Goal: Navigation & Orientation: Find specific page/section

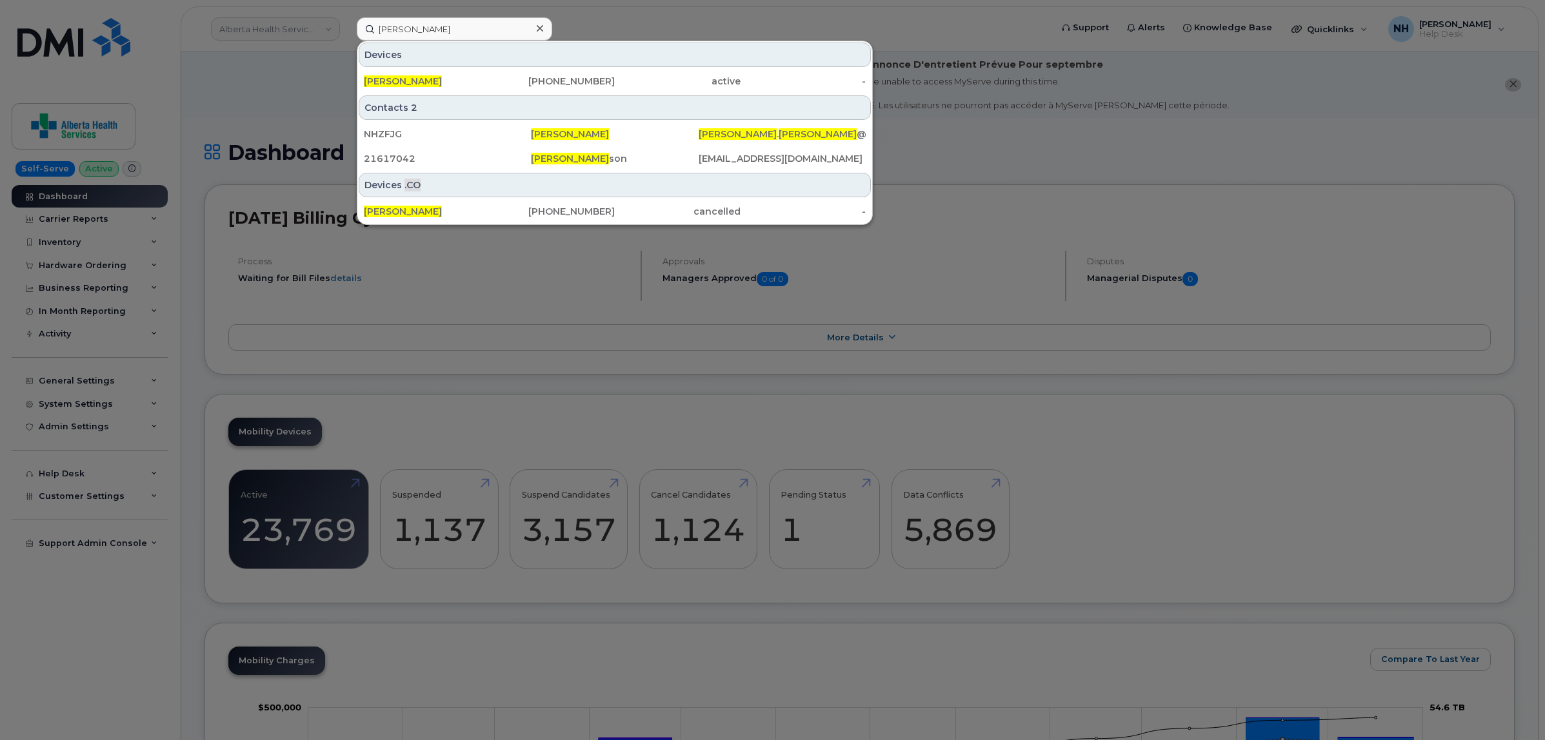
click at [281, 26] on div at bounding box center [772, 370] width 1545 height 740
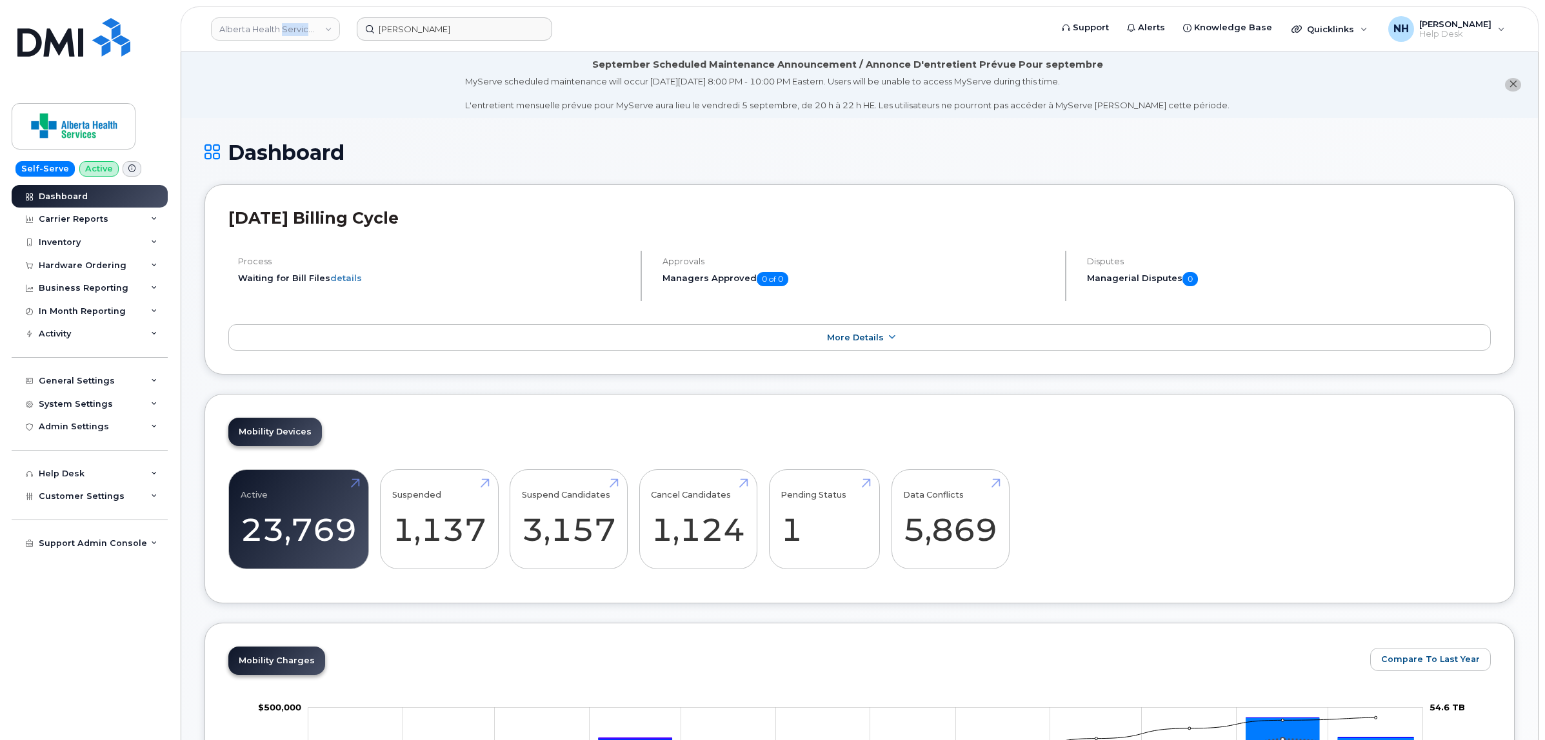
click at [281, 26] on link "Alberta Health Services (AHS)" at bounding box center [275, 28] width 129 height 23
type input "aecon"
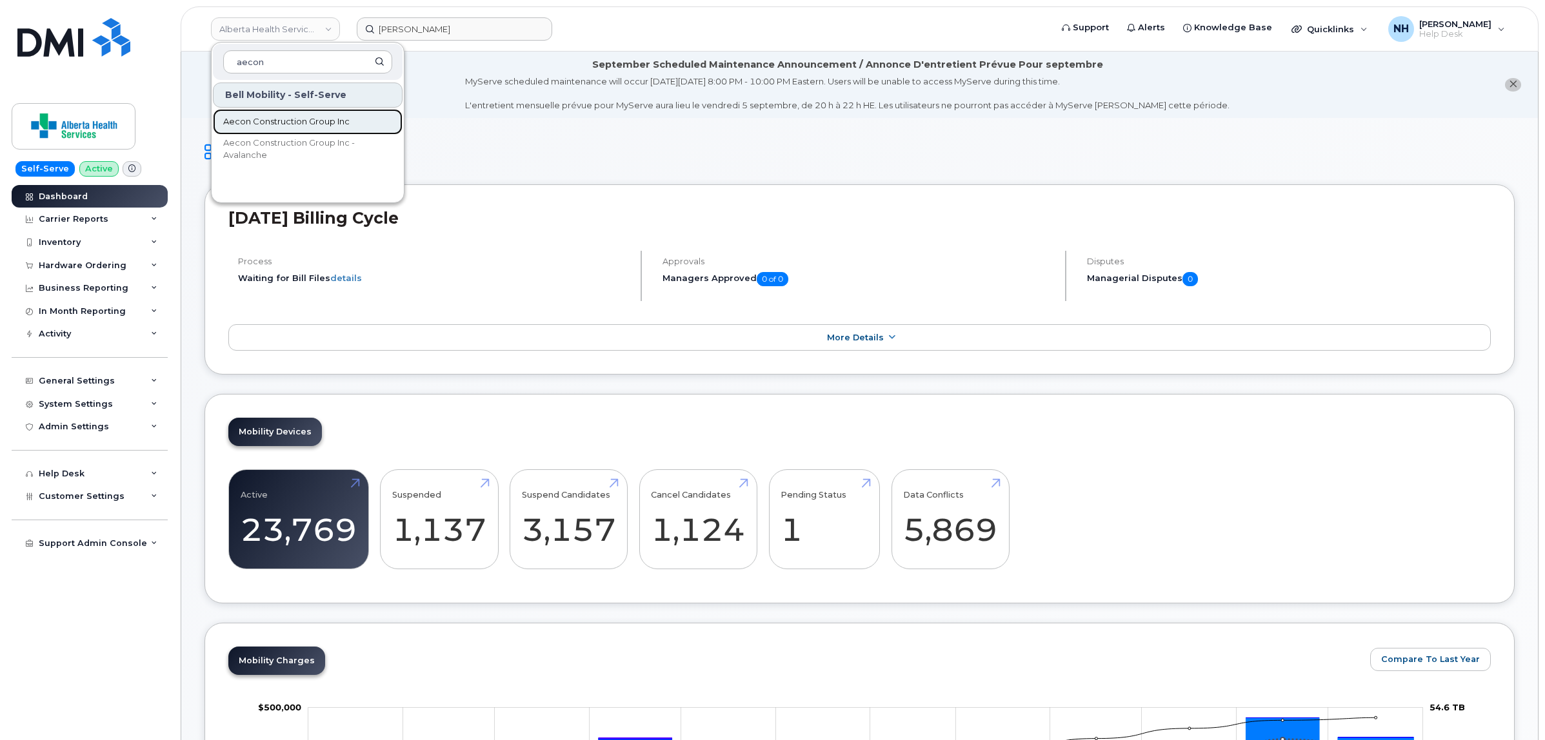
click at [294, 117] on span "Aecon Construction Group Inc" at bounding box center [286, 121] width 126 height 13
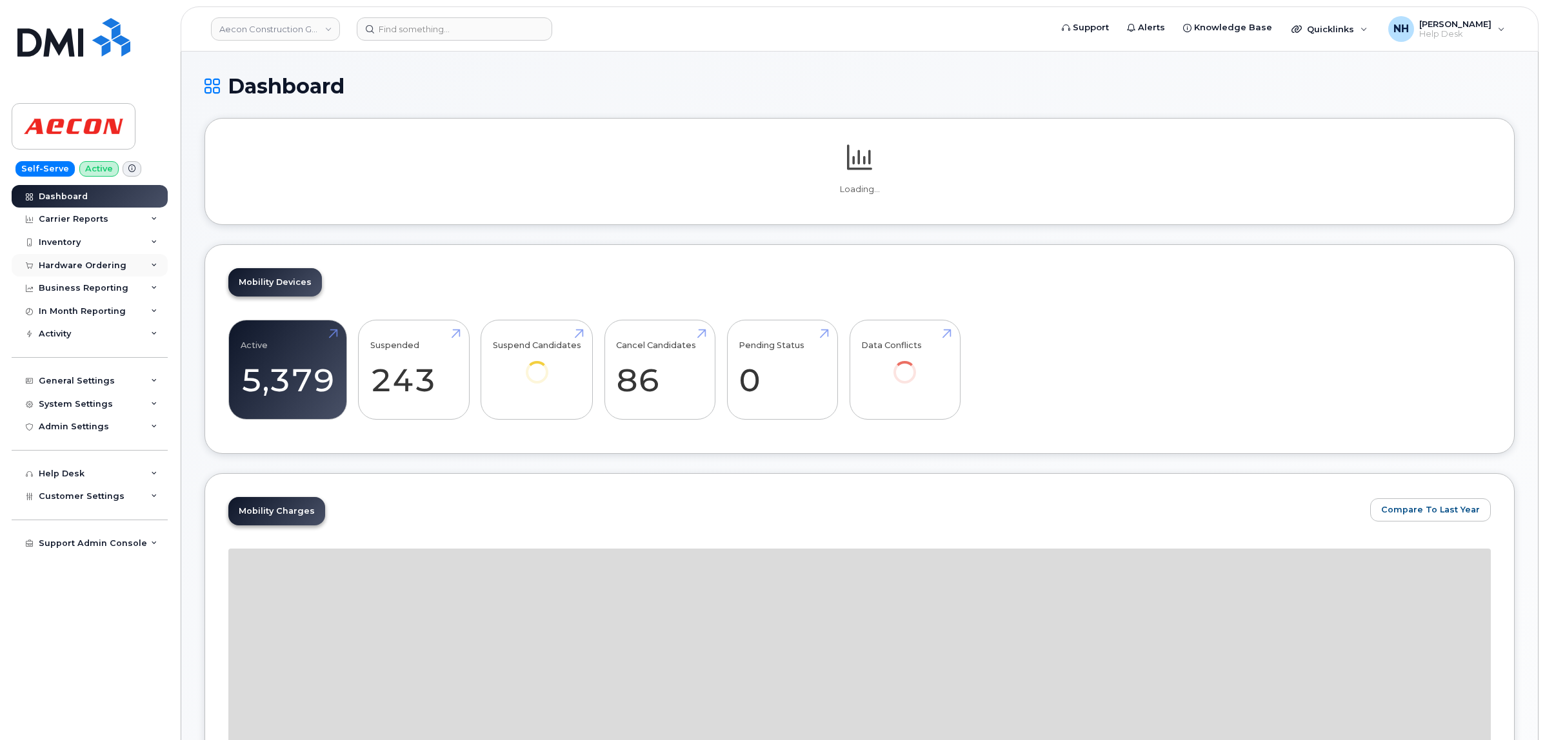
click at [101, 263] on div "Hardware Ordering" at bounding box center [83, 266] width 88 height 10
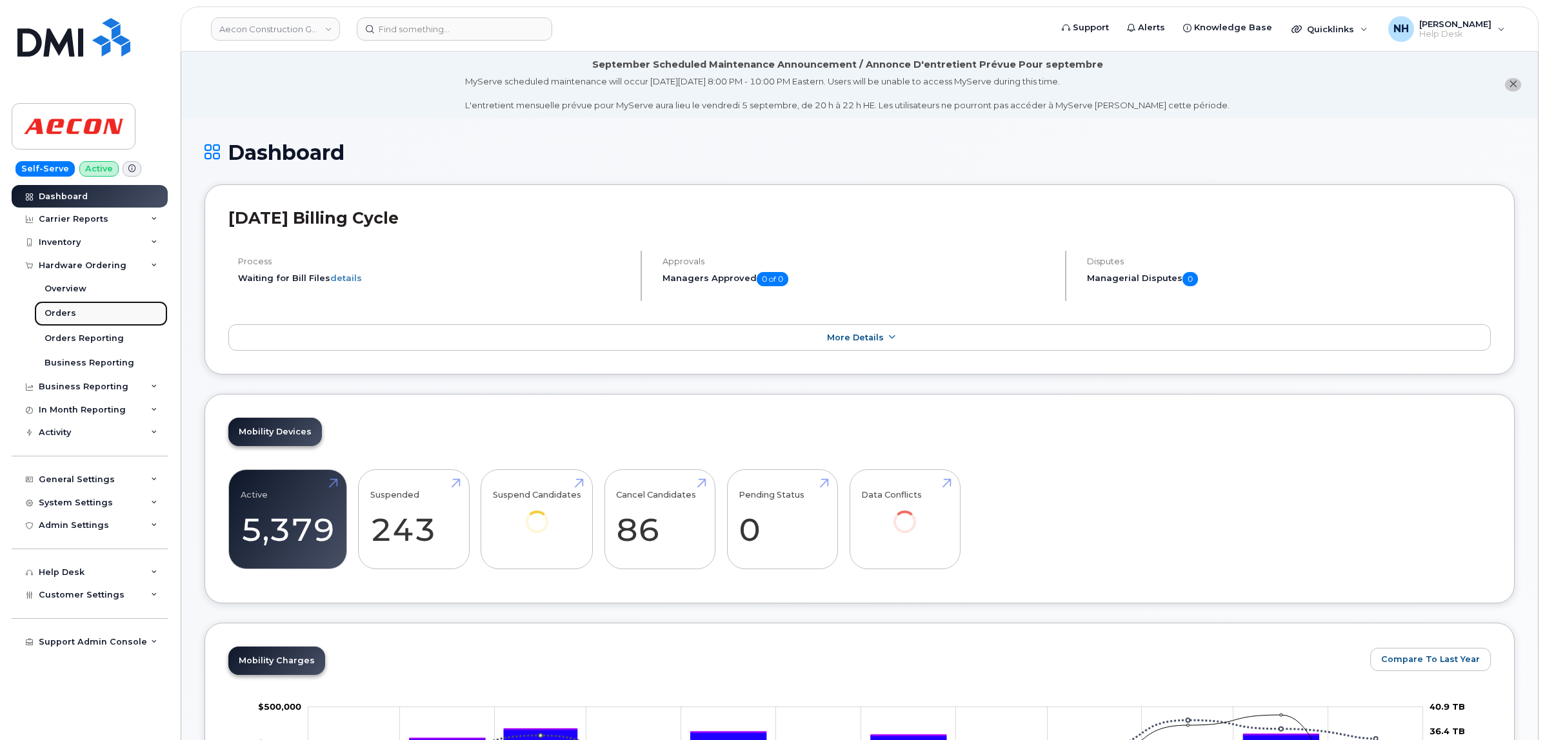
click at [68, 310] on div "Orders" at bounding box center [61, 314] width 32 height 12
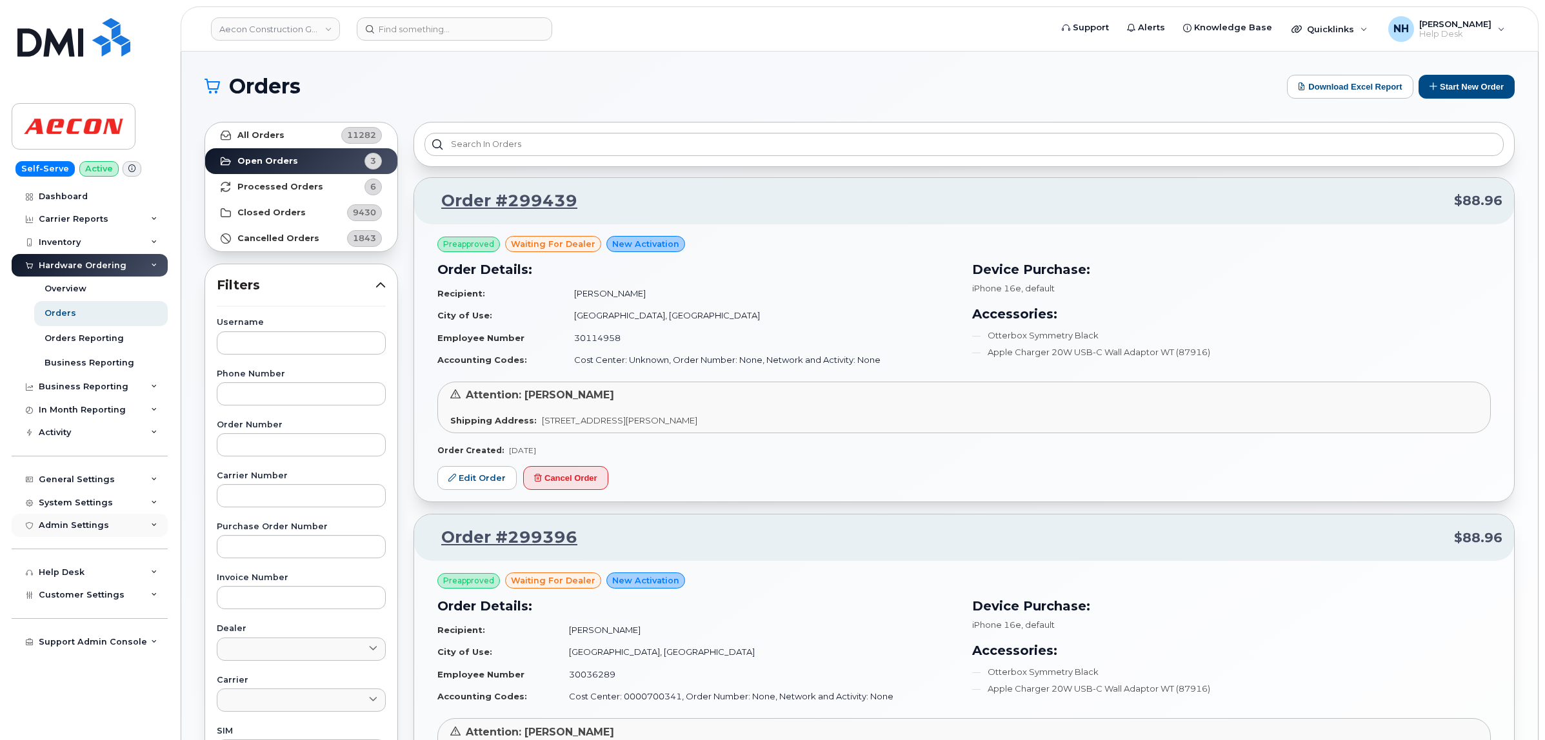
click at [94, 530] on div "Admin Settings" at bounding box center [74, 525] width 70 height 10
click at [87, 553] on div "Integrations" at bounding box center [72, 550] width 55 height 12
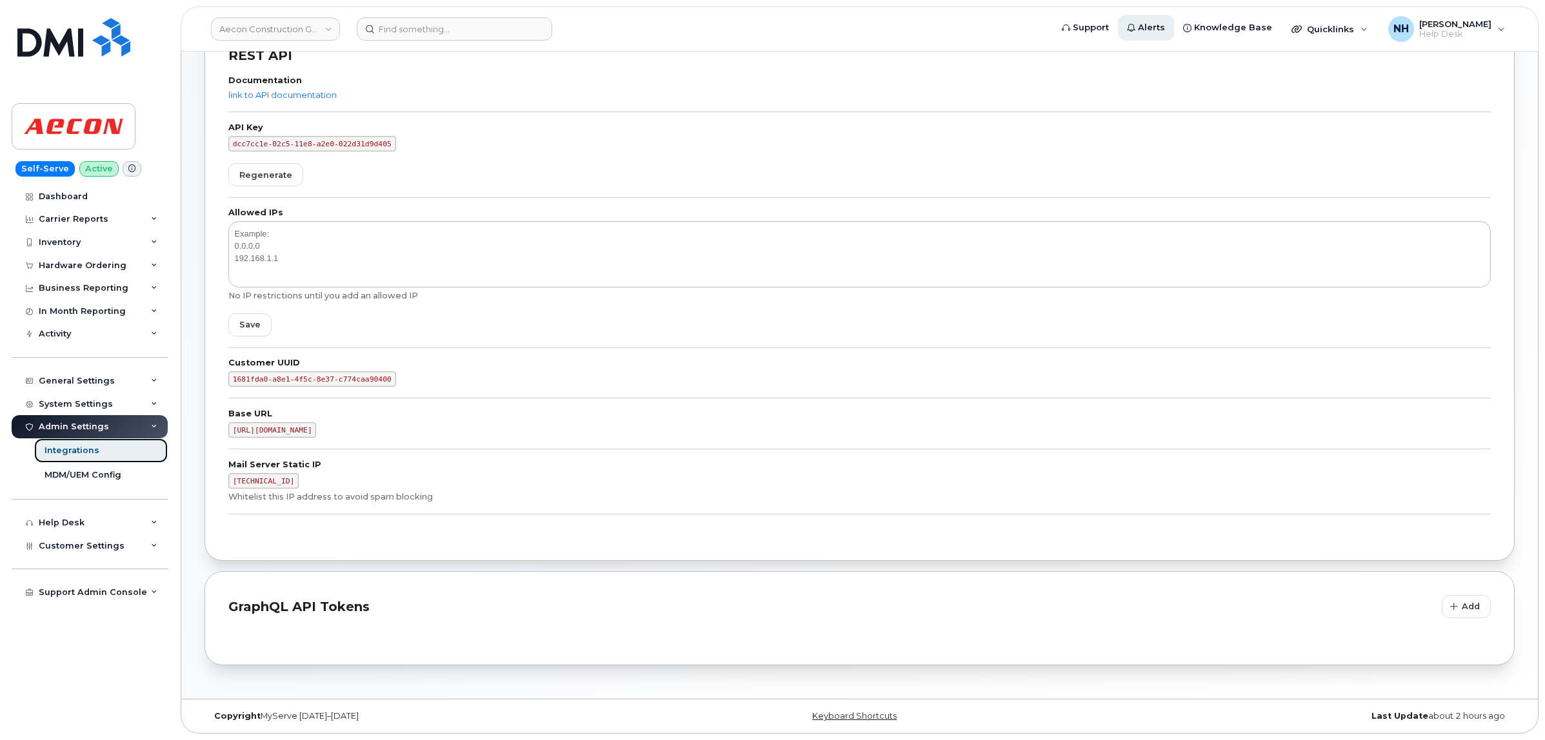
scroll to position [98, 0]
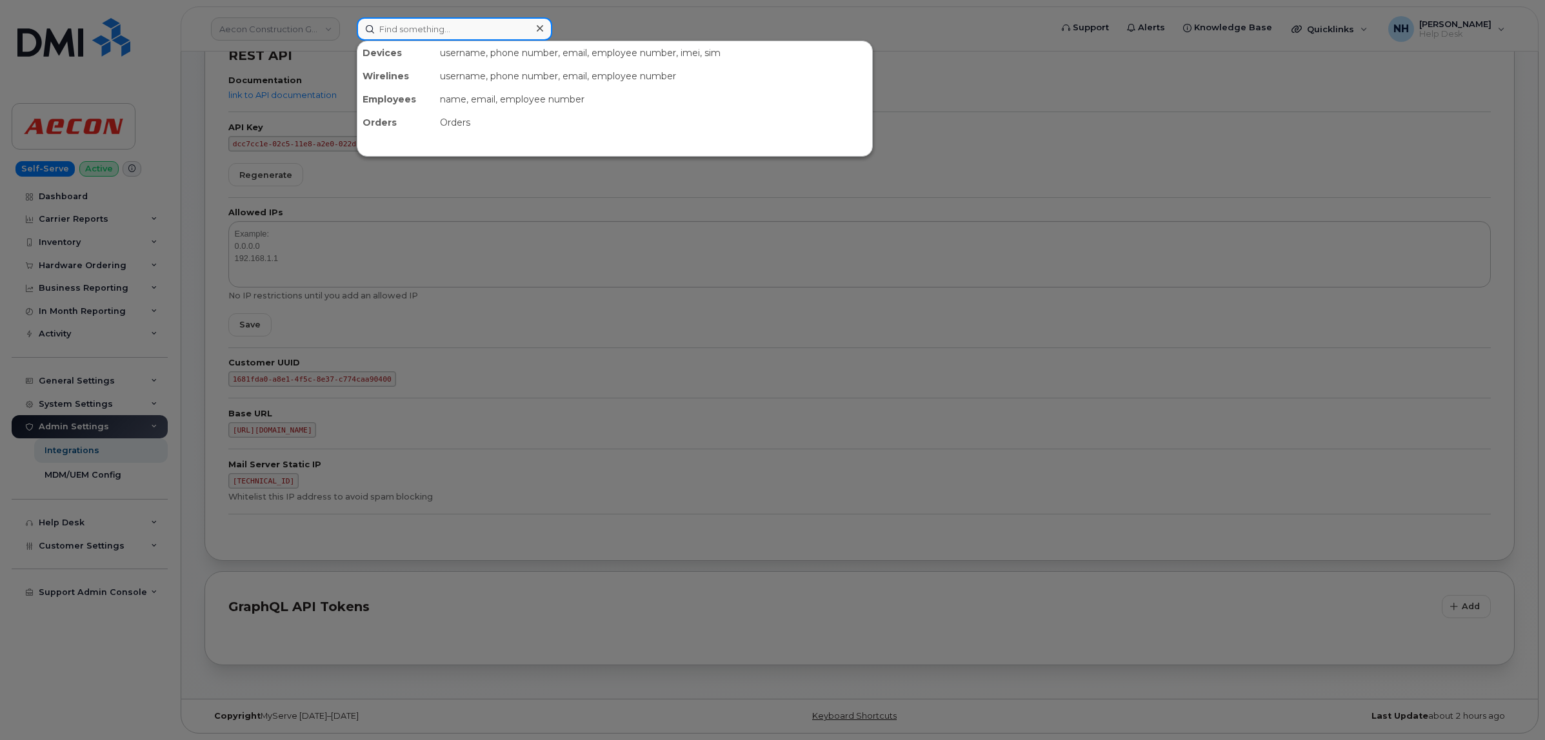
click at [420, 37] on input at bounding box center [454, 28] width 195 height 23
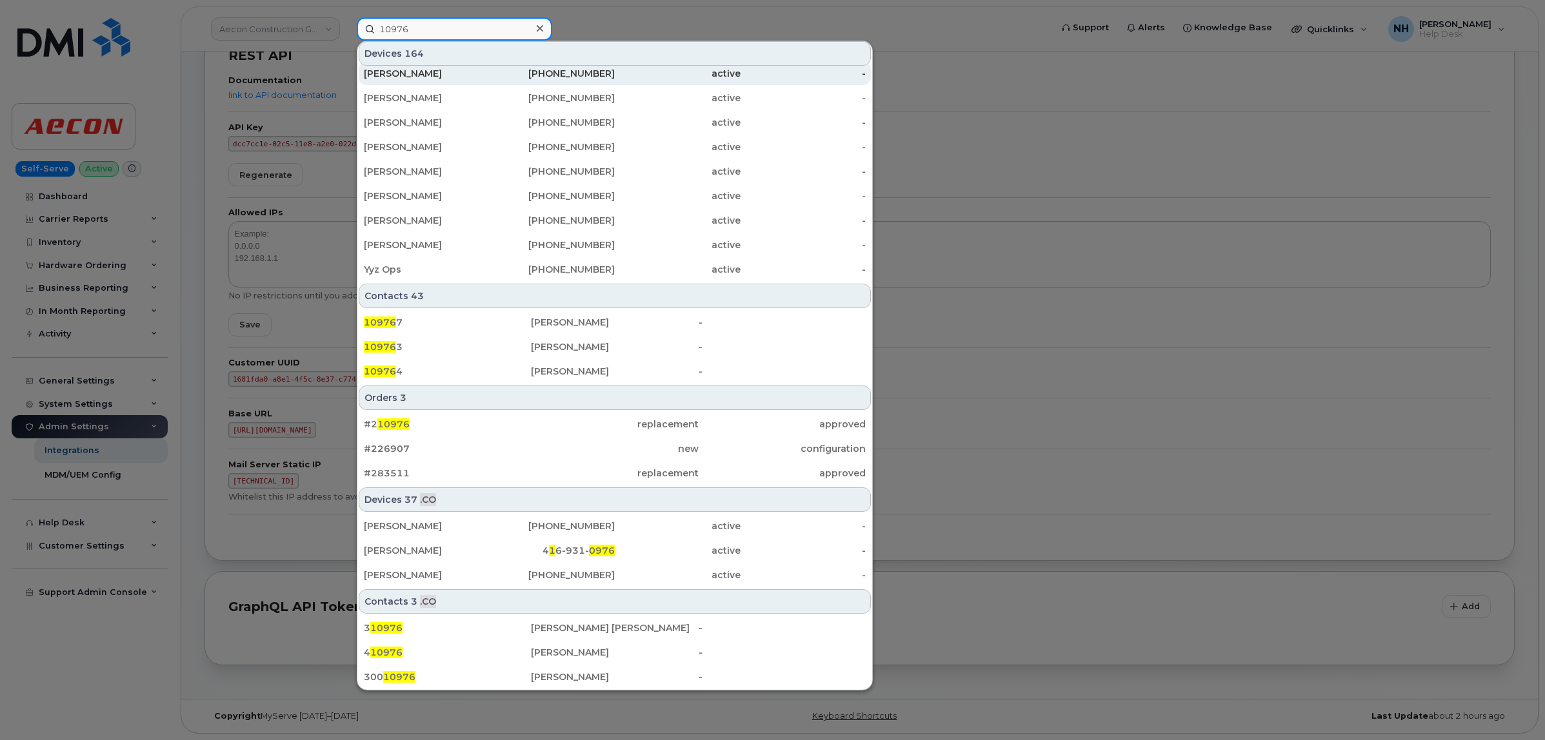
scroll to position [0, 0]
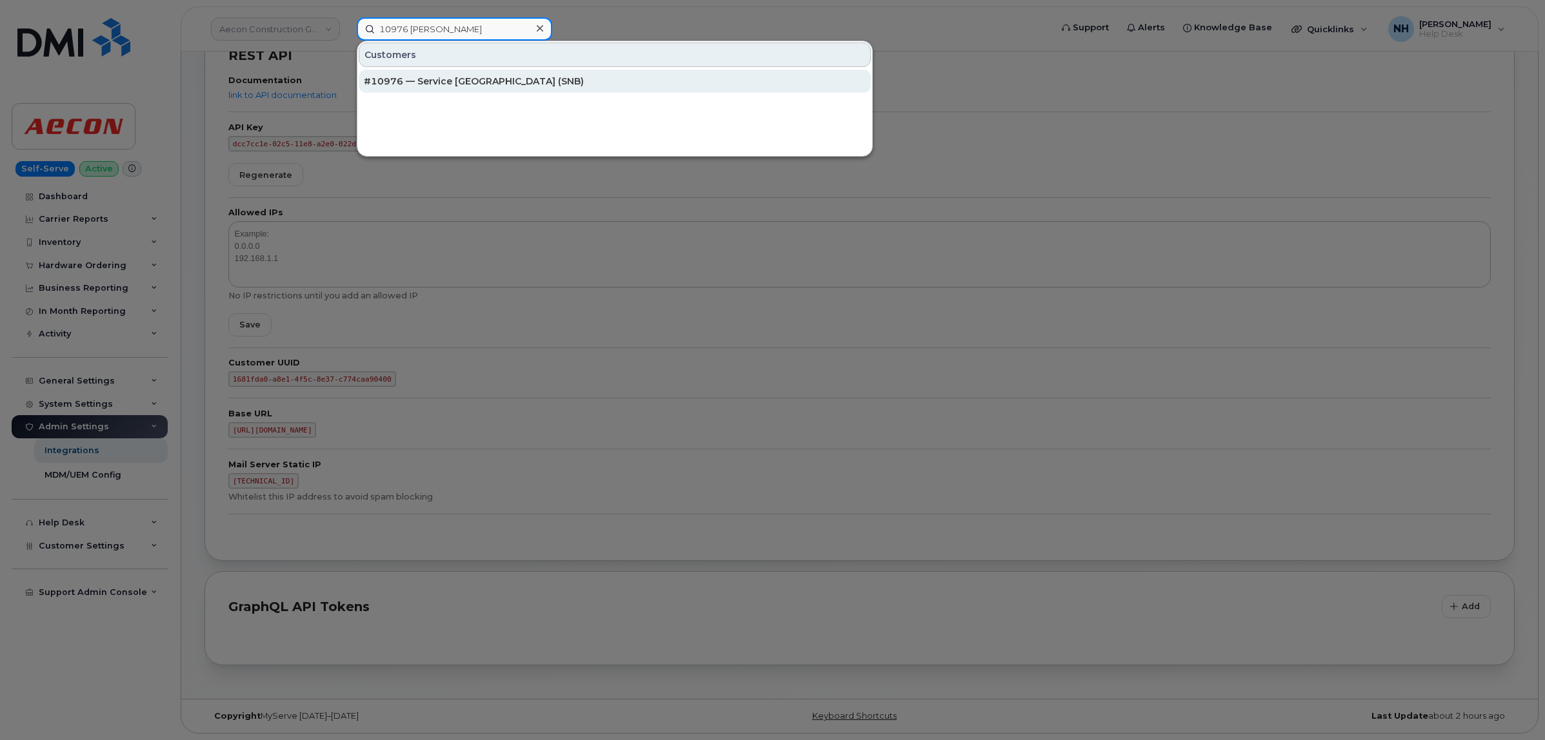
type input "10976 melissa"
click at [578, 79] on div "#10976 — Service New Brunswick (SNB)" at bounding box center [615, 81] width 502 height 13
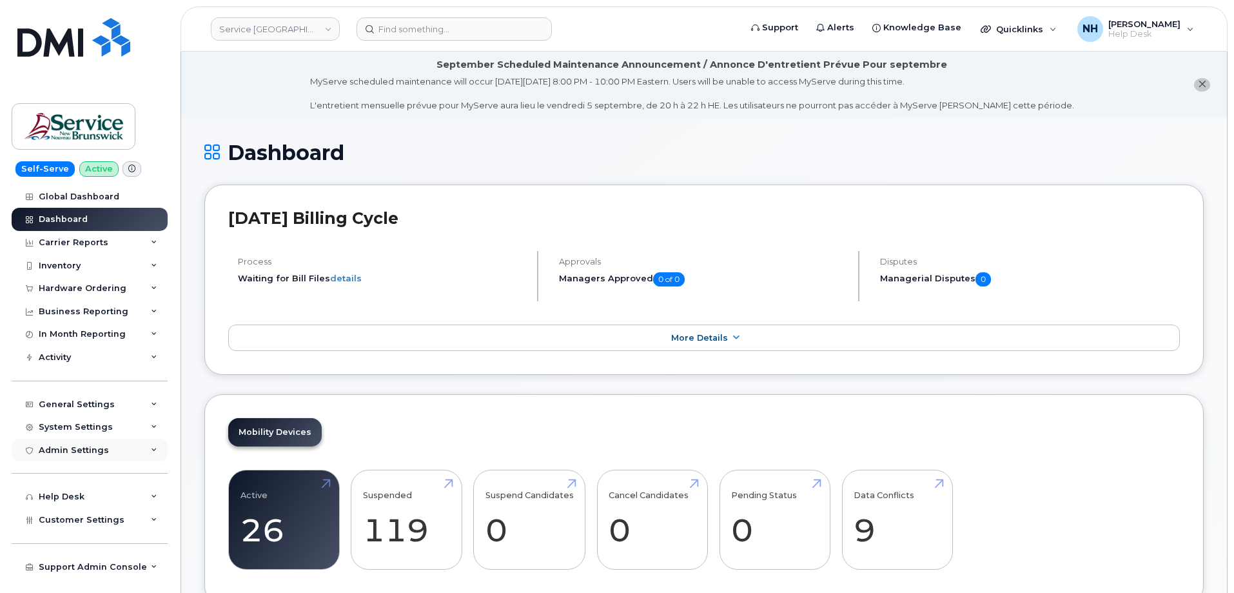
click at [95, 445] on div "Admin Settings" at bounding box center [74, 450] width 70 height 10
click at [78, 397] on div "General Settings" at bounding box center [90, 404] width 156 height 23
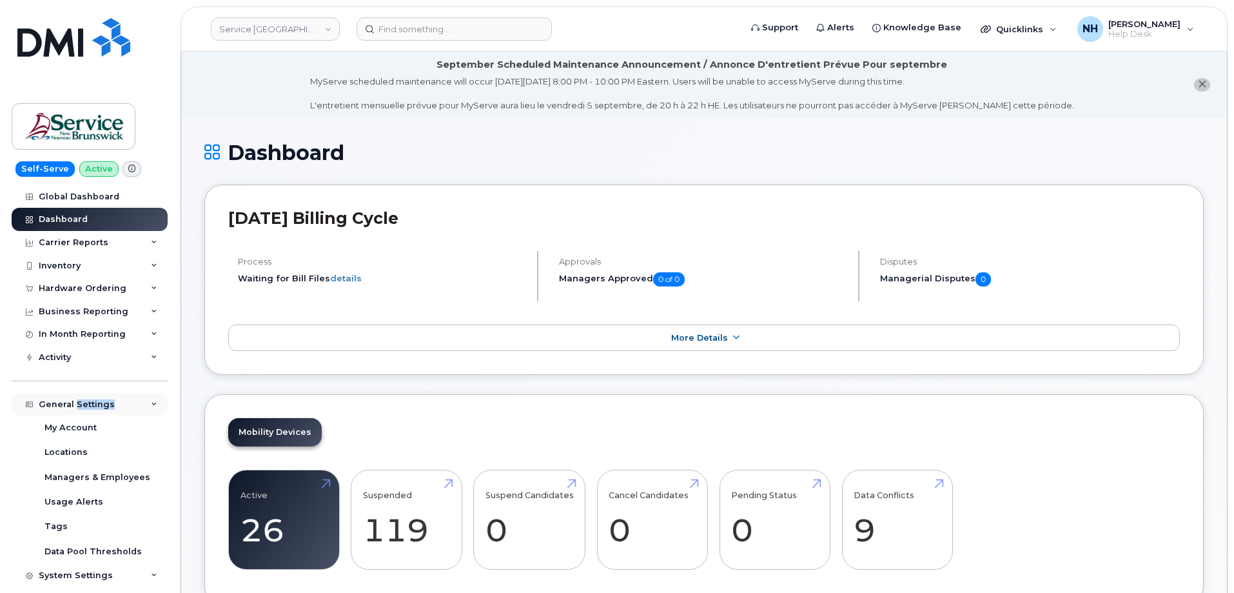
click at [78, 397] on div "General Settings" at bounding box center [90, 404] width 156 height 23
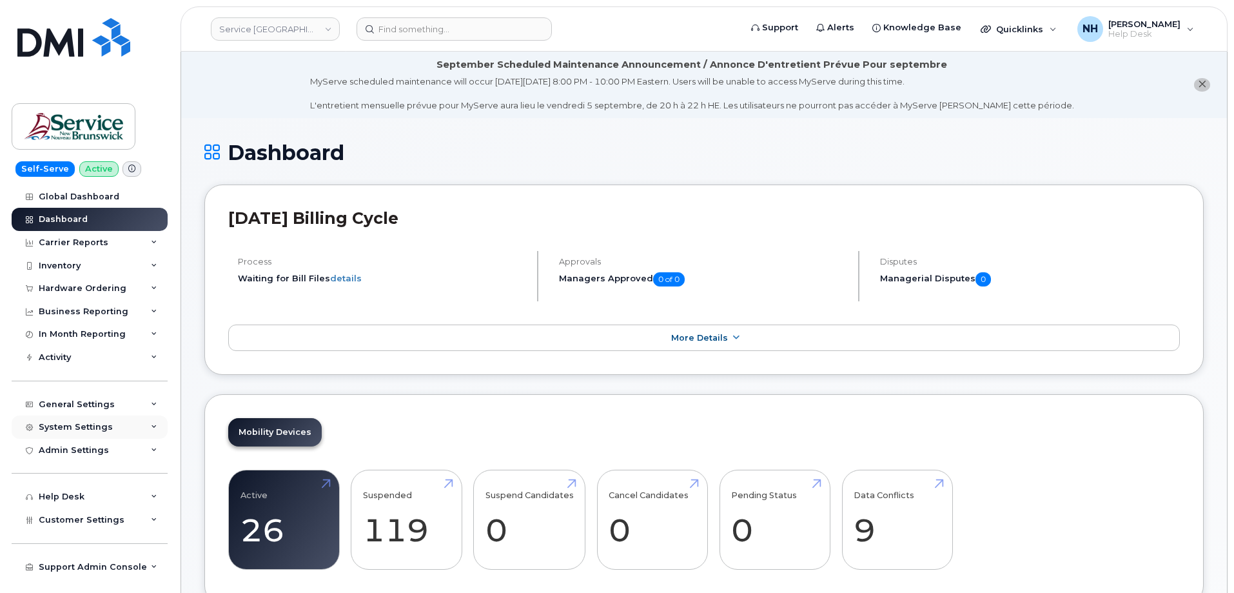
click at [87, 424] on div "System Settings" at bounding box center [76, 427] width 74 height 10
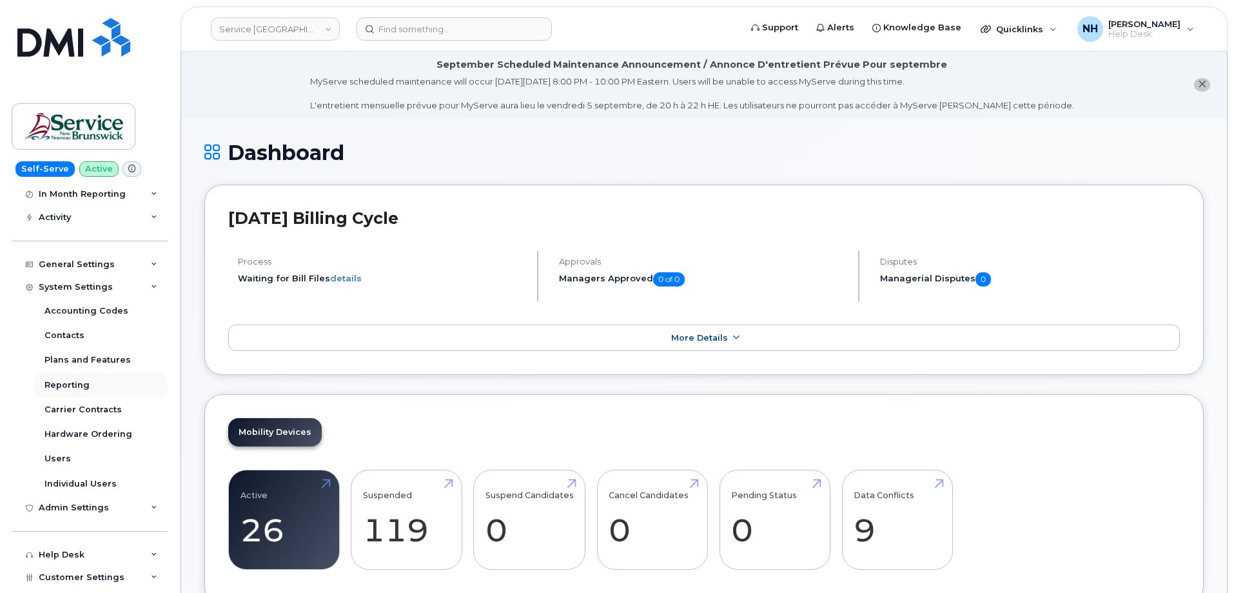
scroll to position [141, 0]
click at [54, 454] on div "Users" at bounding box center [58, 458] width 26 height 12
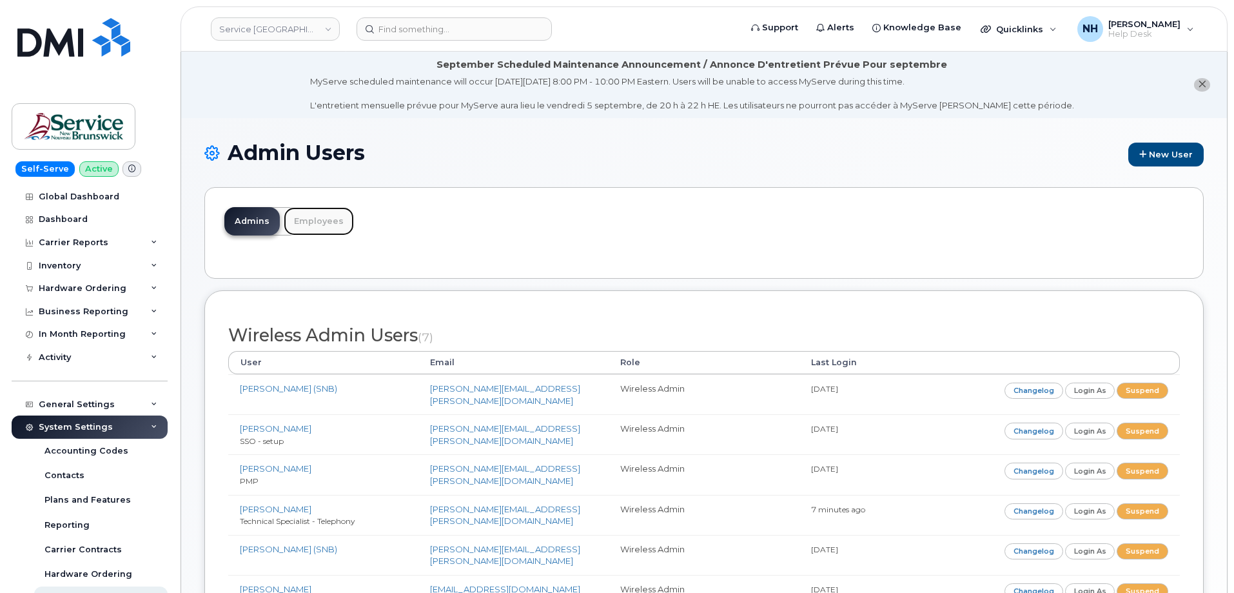
click at [301, 224] on link "Employees" at bounding box center [319, 221] width 70 height 28
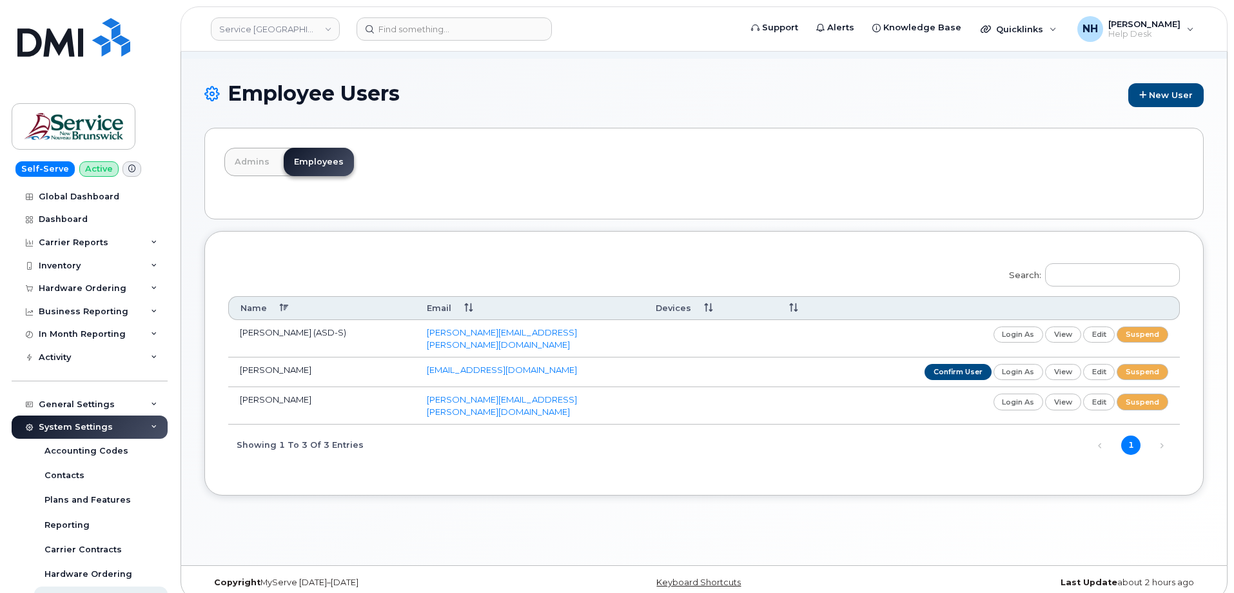
scroll to position [73, 0]
